Goal: Check status: Check status

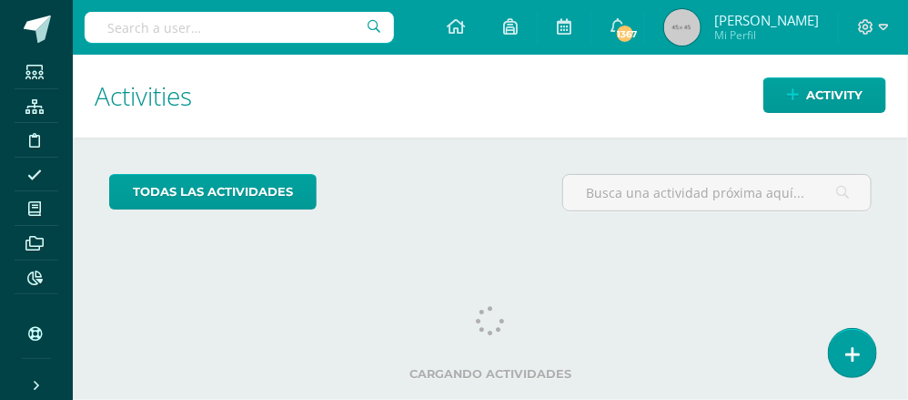
click at [125, 25] on input "text" at bounding box center [240, 27] width 310 height 31
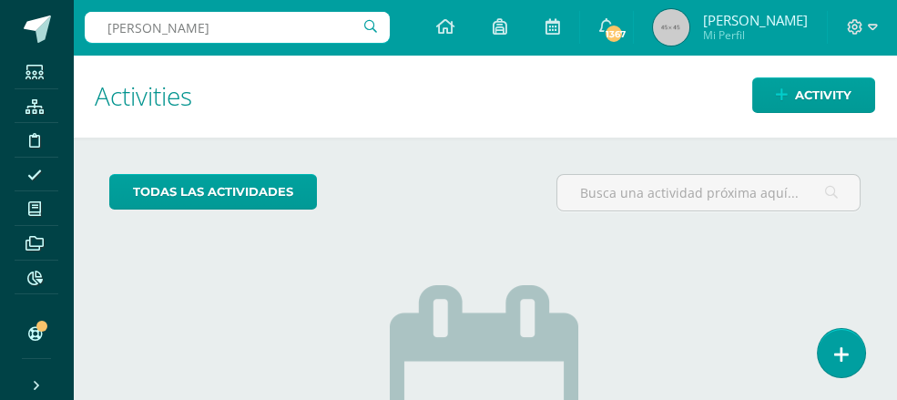
type input "[PERSON_NAME]"
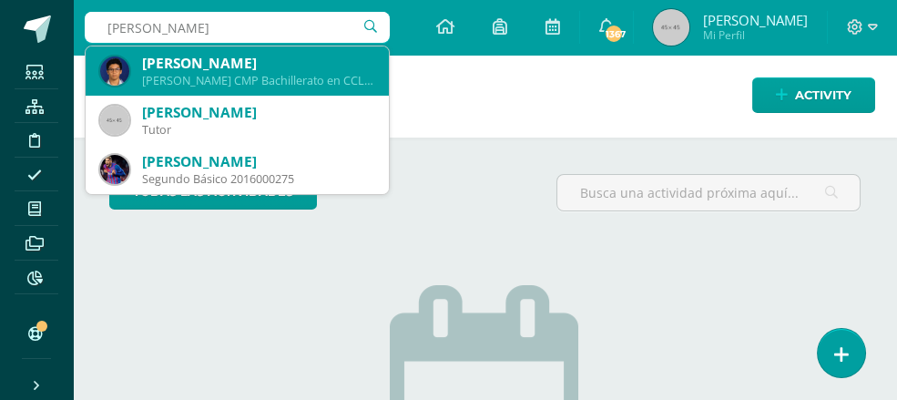
click at [202, 69] on div "[PERSON_NAME]" at bounding box center [258, 63] width 232 height 19
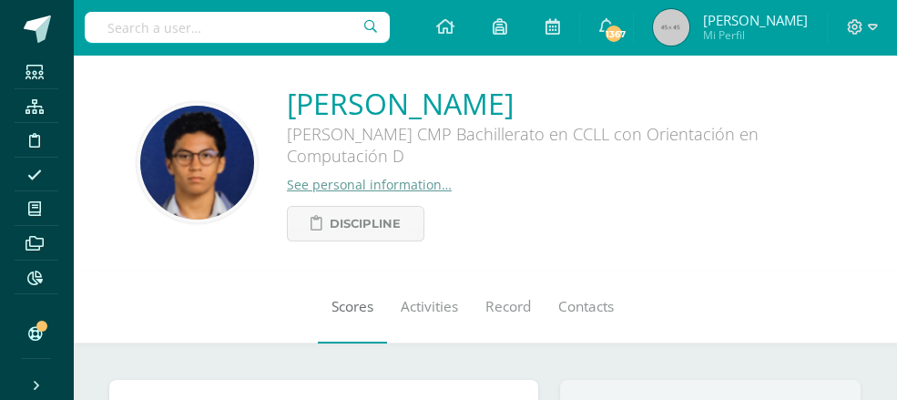
click at [331, 303] on span "Scores" at bounding box center [352, 306] width 42 height 19
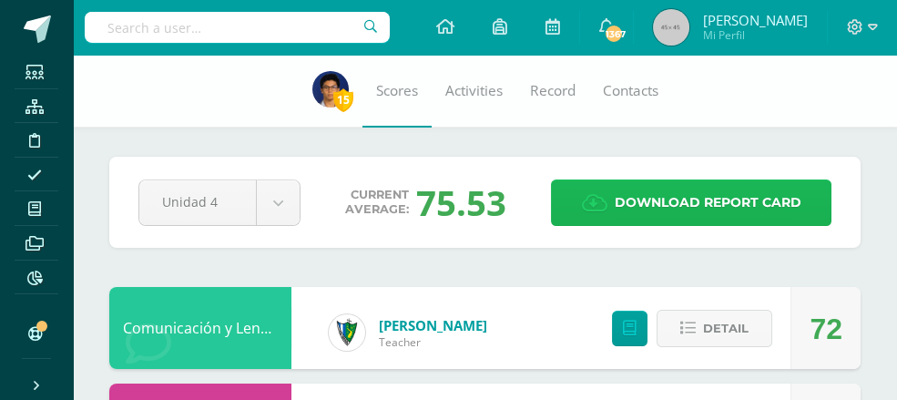
click at [679, 204] on span "Download report card" at bounding box center [707, 202] width 187 height 45
